Goal: Task Accomplishment & Management: Use online tool/utility

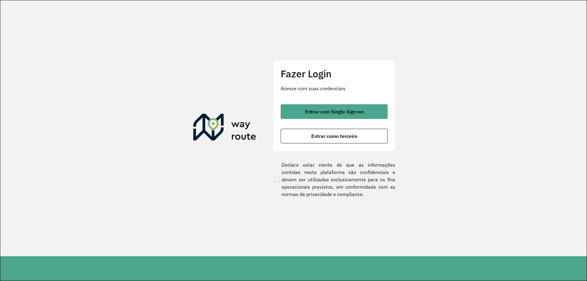
click at [110, 218] on section "Fazer Login Acesse com suas credenciais Entrar com Single Sign-on Entrar como t…" at bounding box center [293, 128] width 587 height 256
click at [345, 135] on span "Entrar como terceiro" at bounding box center [334, 136] width 46 height 5
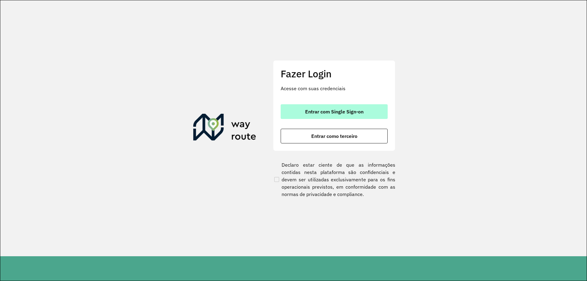
click at [308, 111] on span "Entrar com Single Sign-on" at bounding box center [334, 111] width 58 height 5
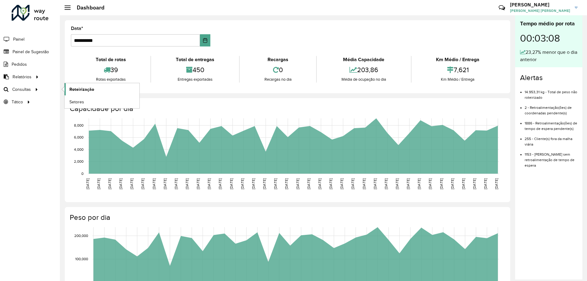
click at [96, 92] on link "Roteirização" at bounding box center [102, 89] width 75 height 12
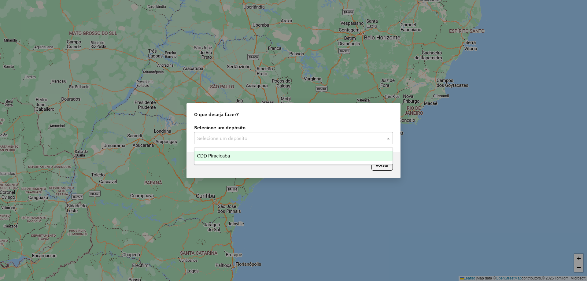
click at [276, 141] on input "text" at bounding box center [287, 138] width 180 height 7
click at [226, 157] on span "CDD Piracicaba" at bounding box center [213, 155] width 33 height 5
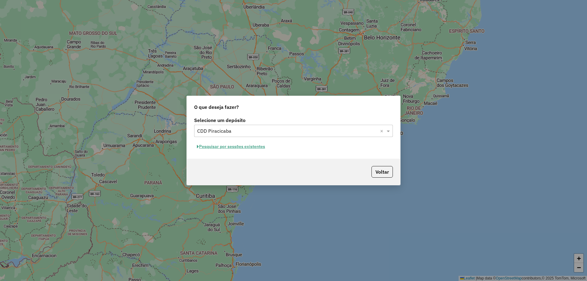
click at [254, 147] on button "Pesquisar por sessões existentes" at bounding box center [231, 146] width 74 height 9
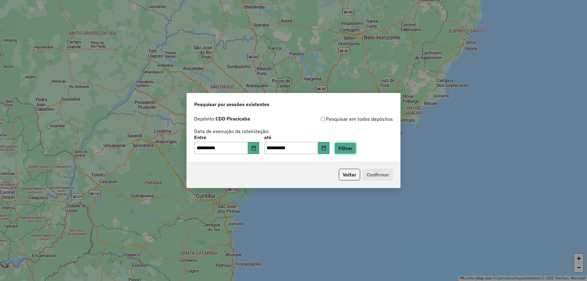
drag, startPoint x: 357, startPoint y: 146, endPoint x: 430, endPoint y: 143, distance: 73.2
click at [356, 146] on button "Filtrar" at bounding box center [346, 149] width 22 height 12
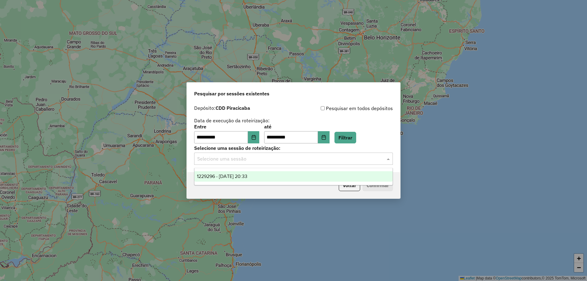
click at [360, 160] on input "text" at bounding box center [287, 158] width 180 height 7
click at [247, 176] on span "1229296 - 13/08/2025 20:33" at bounding box center [222, 176] width 50 height 5
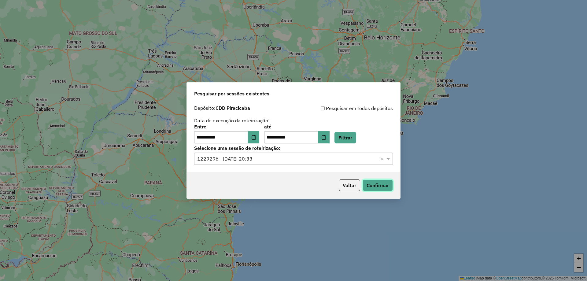
click at [379, 186] on button "Confirmar" at bounding box center [378, 186] width 30 height 12
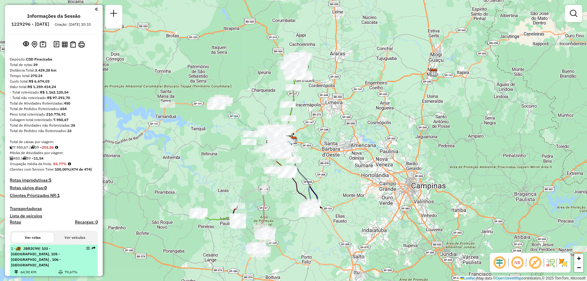
scroll to position [153, 0]
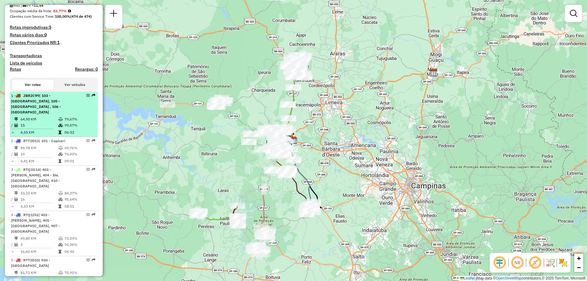
click at [87, 97] on em at bounding box center [88, 96] width 4 height 4
select select "**********"
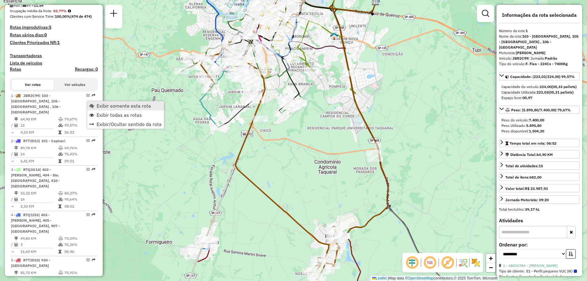
click at [116, 106] on span "Exibir somente esta rota" at bounding box center [124, 105] width 54 height 5
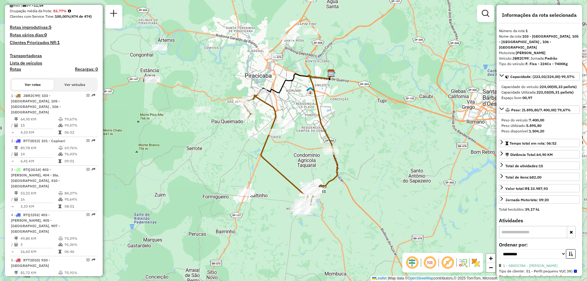
click at [432, 262] on em at bounding box center [430, 262] width 15 height 15
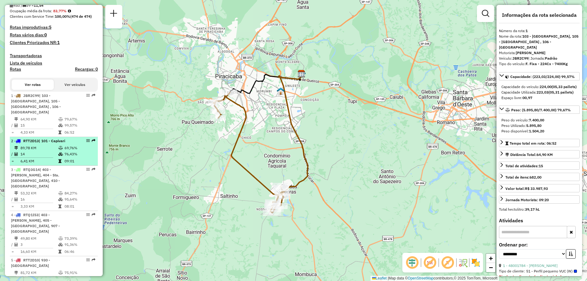
click at [86, 140] on em at bounding box center [88, 141] width 4 height 4
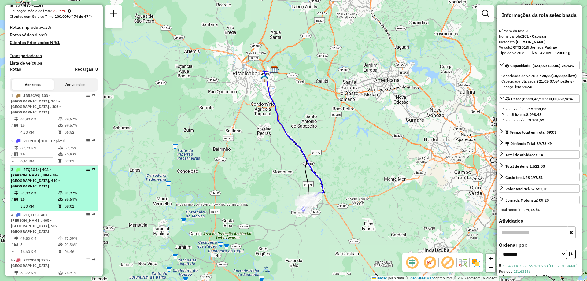
click at [86, 168] on em at bounding box center [88, 170] width 4 height 4
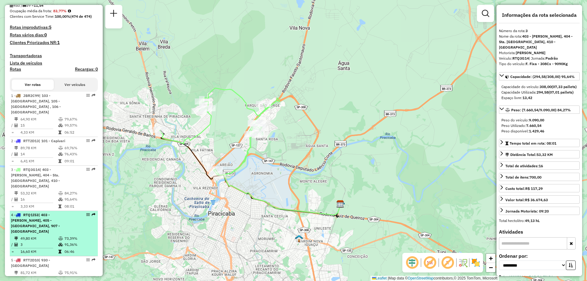
click at [87, 213] on em at bounding box center [88, 215] width 4 height 4
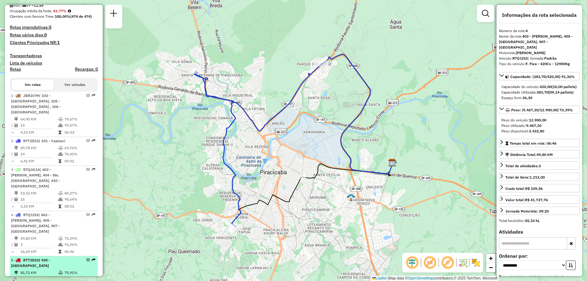
click at [86, 258] on em at bounding box center [88, 260] width 4 height 4
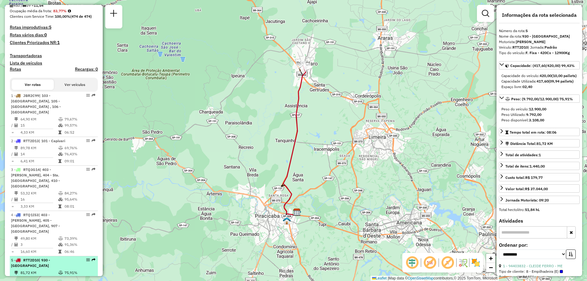
scroll to position [214, 0]
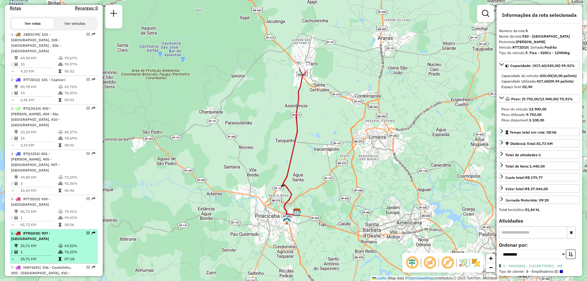
click at [86, 231] on em at bounding box center [88, 233] width 4 height 4
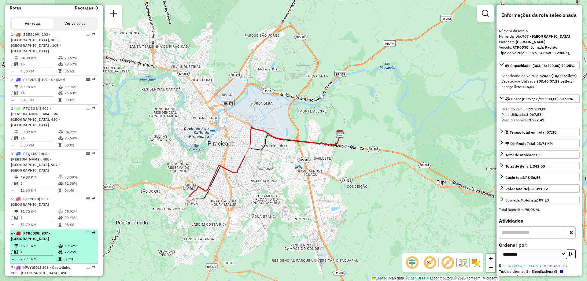
click at [86, 231] on em at bounding box center [88, 233] width 4 height 4
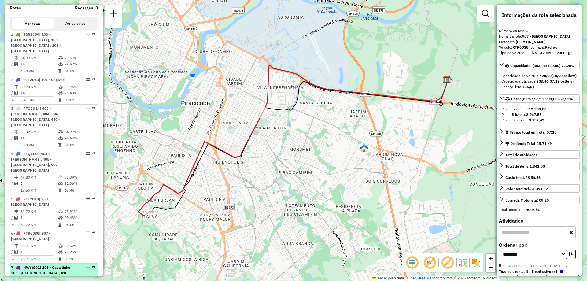
click at [87, 266] on em at bounding box center [88, 268] width 4 height 4
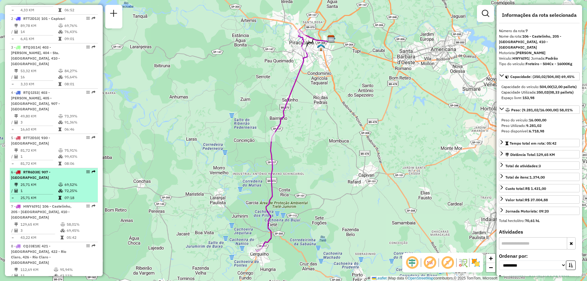
scroll to position [306, 0]
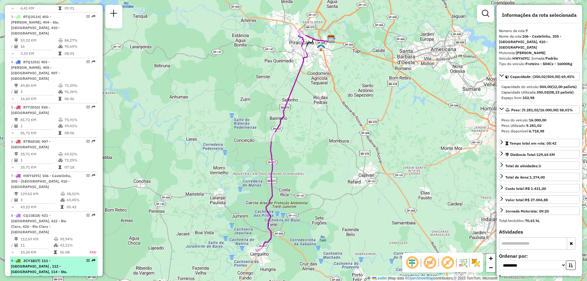
click at [84, 259] on div at bounding box center [86, 261] width 18 height 4
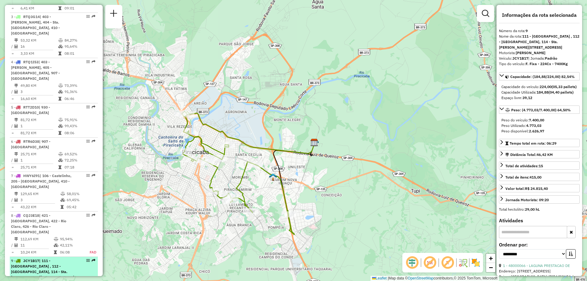
scroll to position [337, 0]
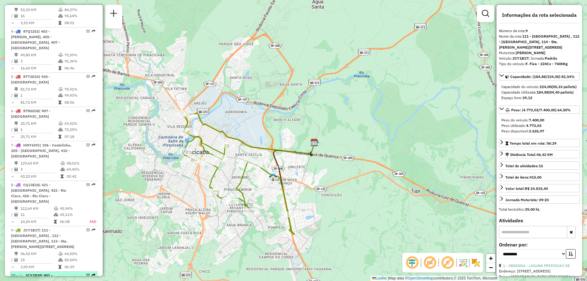
click at [86, 273] on em at bounding box center [88, 275] width 4 height 4
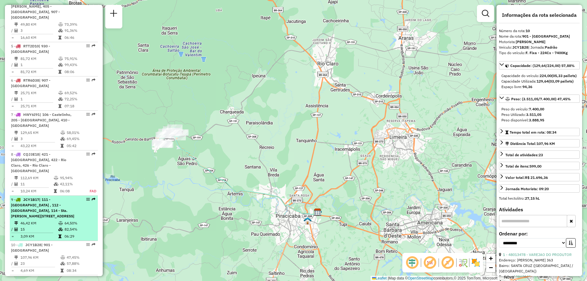
scroll to position [398, 0]
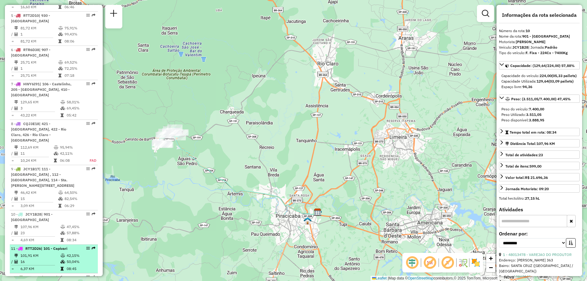
click at [87, 247] on em at bounding box center [88, 249] width 4 height 4
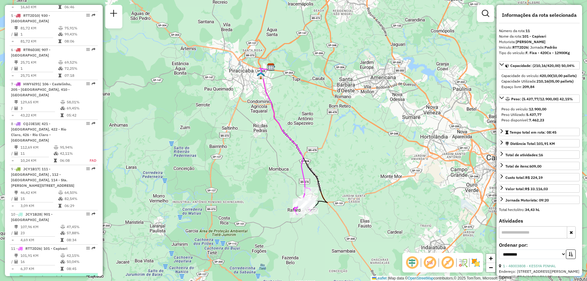
click at [86, 275] on em at bounding box center [88, 277] width 4 height 4
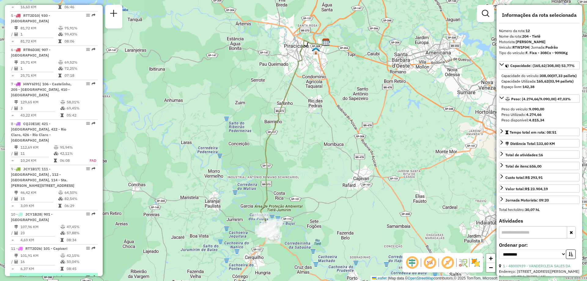
scroll to position [428, 0]
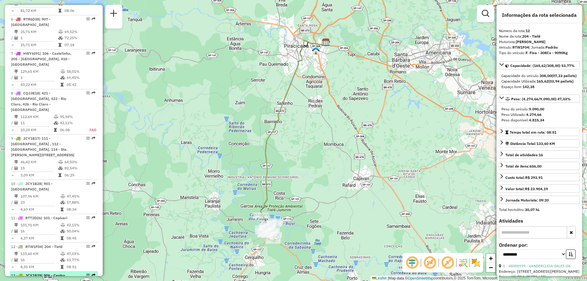
click at [87, 273] on em at bounding box center [88, 275] width 4 height 4
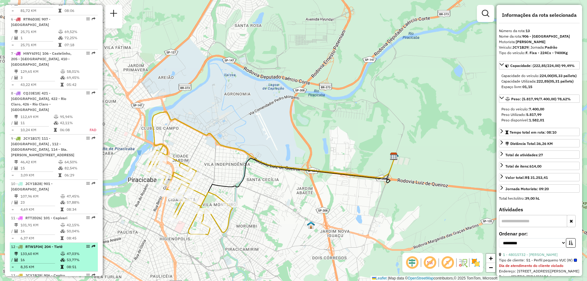
scroll to position [459, 0]
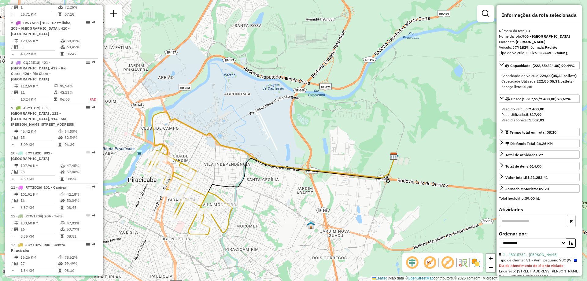
click at [86, 277] on em at bounding box center [88, 279] width 4 height 4
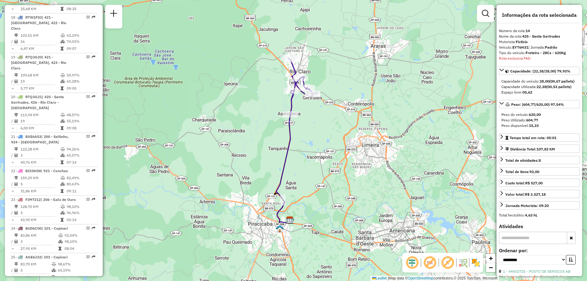
scroll to position [941, 0]
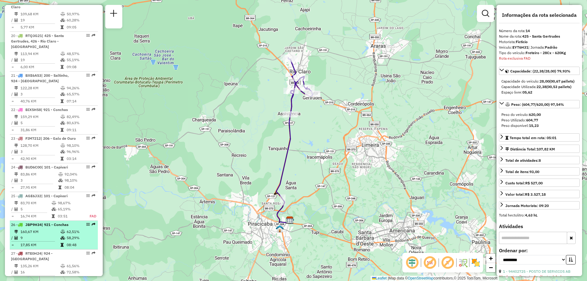
click at [86, 223] on em at bounding box center [88, 225] width 4 height 4
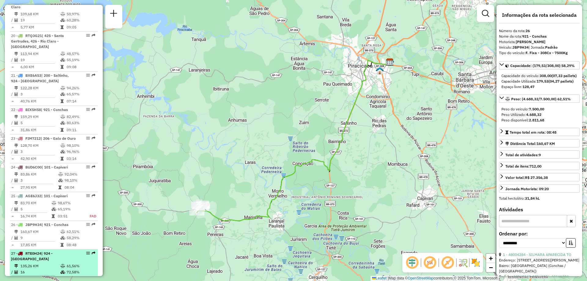
click at [86, 251] on em at bounding box center [88, 253] width 4 height 4
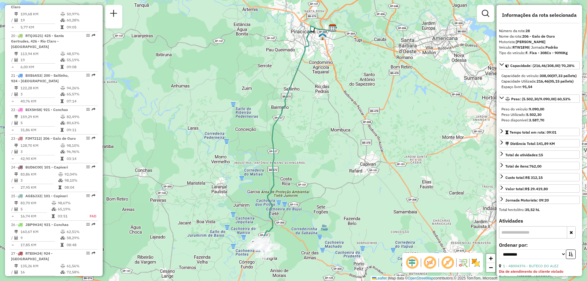
scroll to position [972, 0]
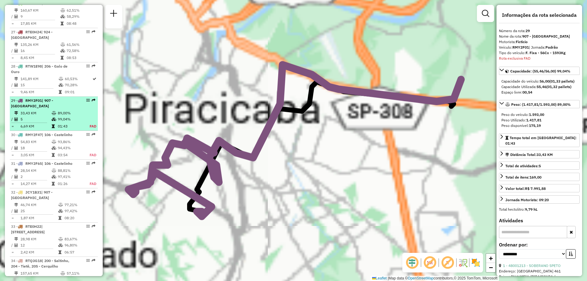
scroll to position [1210, 0]
